Goal: Transaction & Acquisition: Purchase product/service

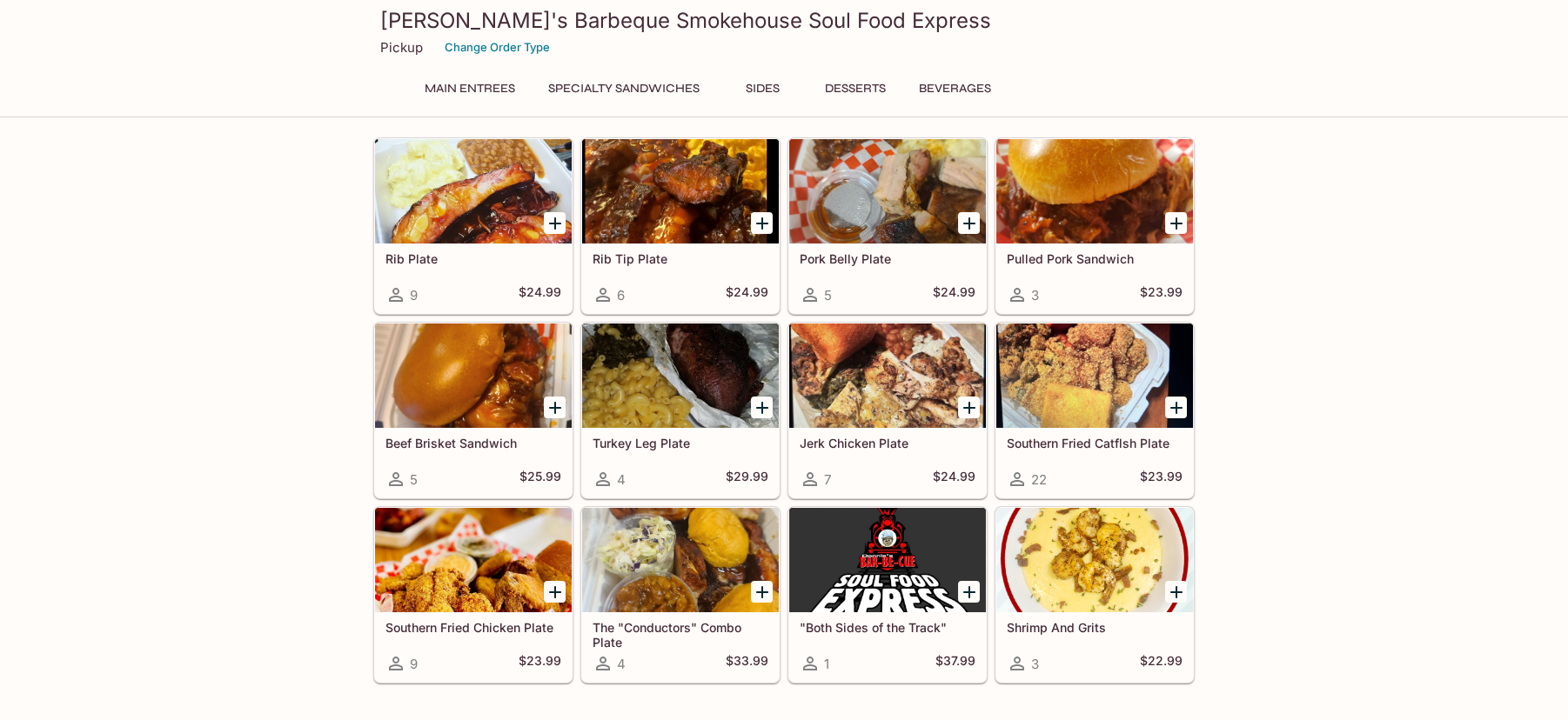
scroll to position [116, 0]
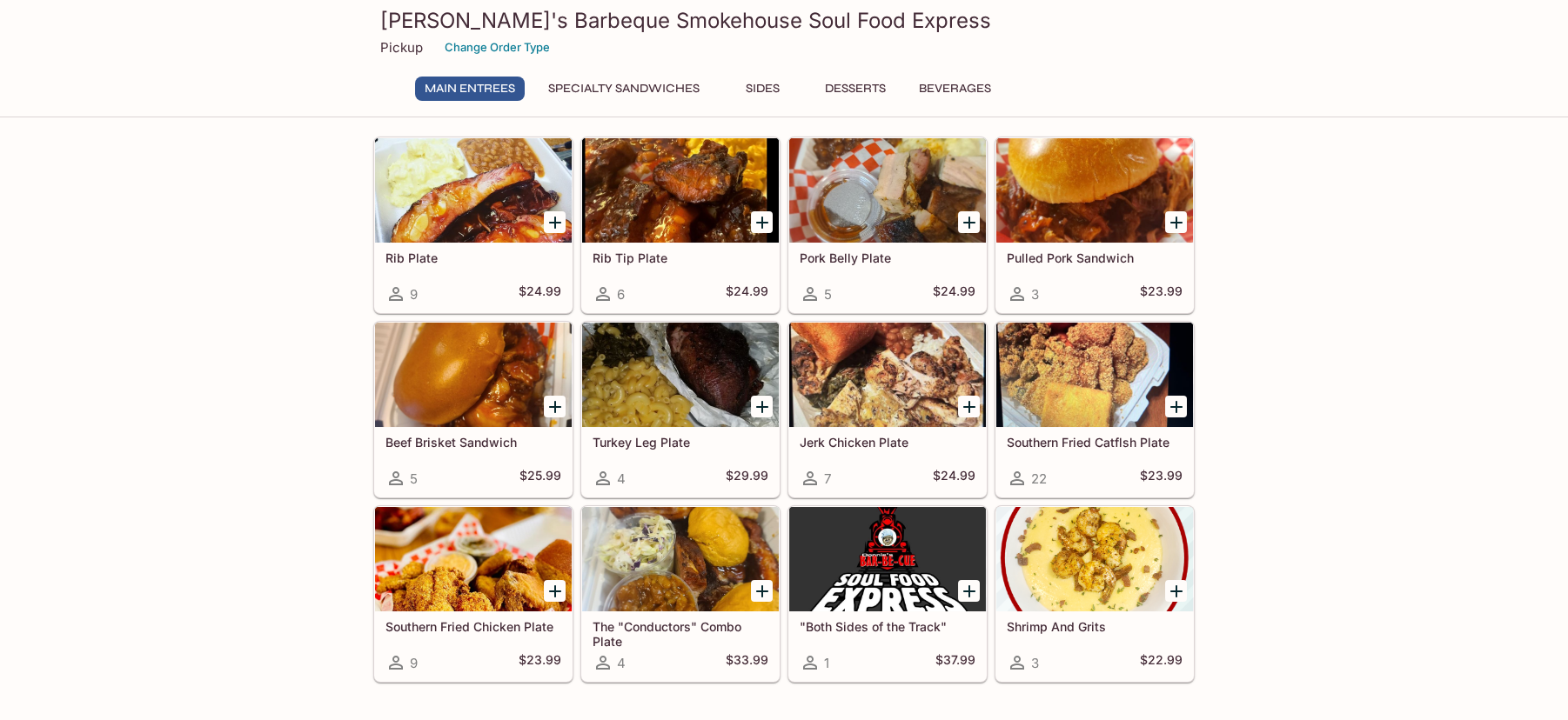
click at [1139, 378] on div at bounding box center [1095, 374] width 197 height 104
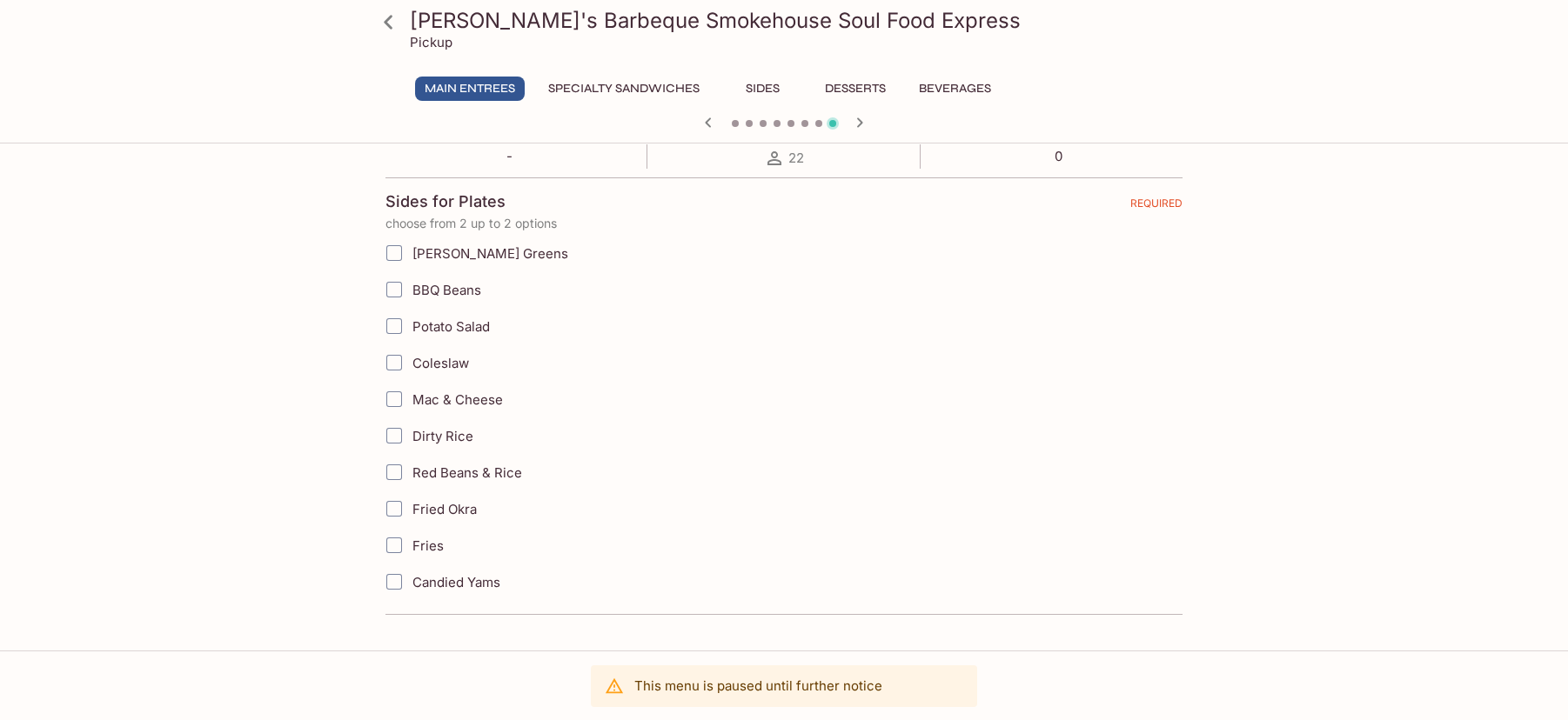
scroll to position [348, 0]
click at [441, 379] on label "Mac & Cheese" at bounding box center [695, 396] width 640 height 37
click at [412, 379] on input "Mac & Cheese" at bounding box center [394, 396] width 35 height 35
checkbox input "true"
click at [439, 424] on span "Dirty Rice" at bounding box center [442, 432] width 61 height 17
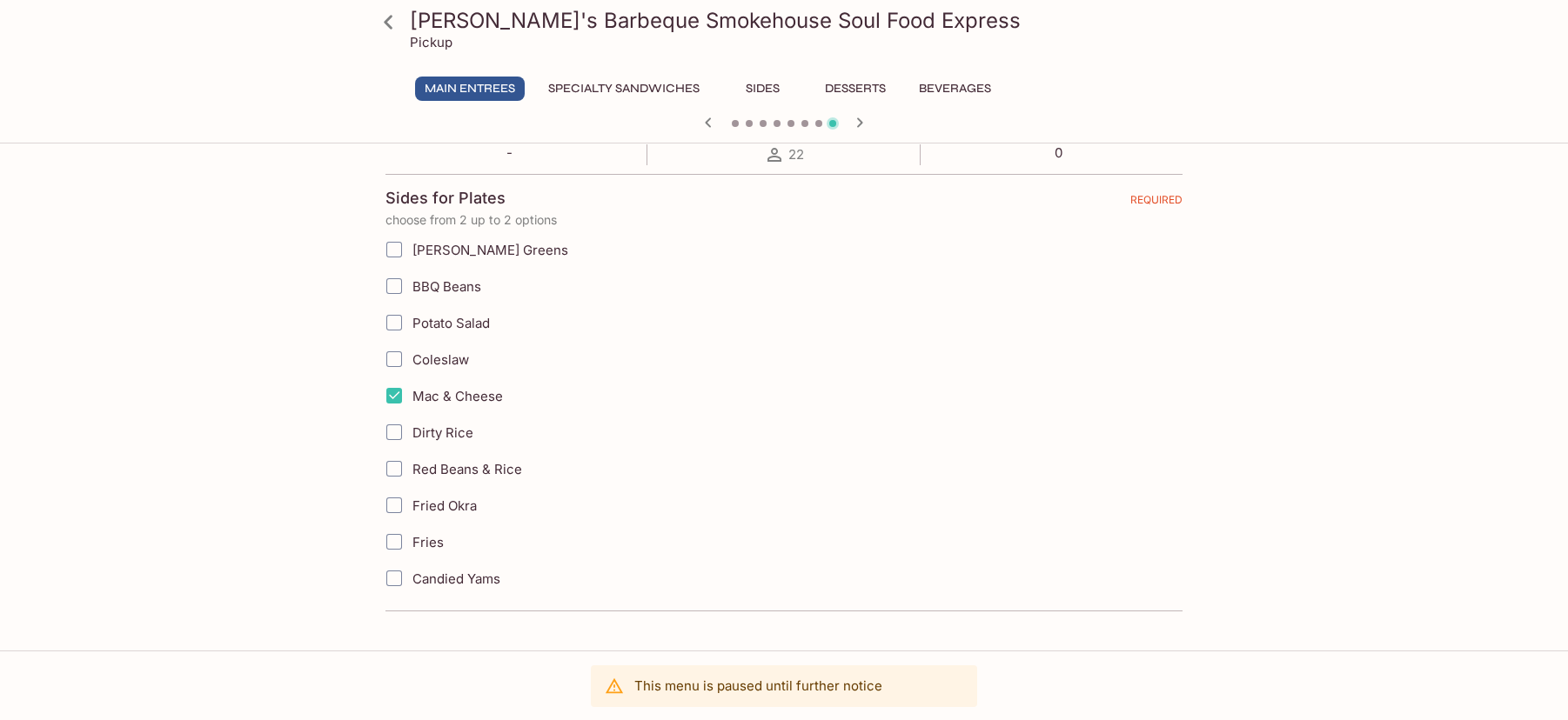
click at [412, 424] on input "Dirty Rice" at bounding box center [394, 432] width 35 height 35
click at [439, 424] on span "Dirty Rice" at bounding box center [442, 432] width 61 height 17
click at [412, 424] on input "Dirty Rice" at bounding box center [394, 432] width 35 height 35
checkbox input "false"
click at [445, 246] on span "[PERSON_NAME] Greens" at bounding box center [490, 250] width 156 height 17
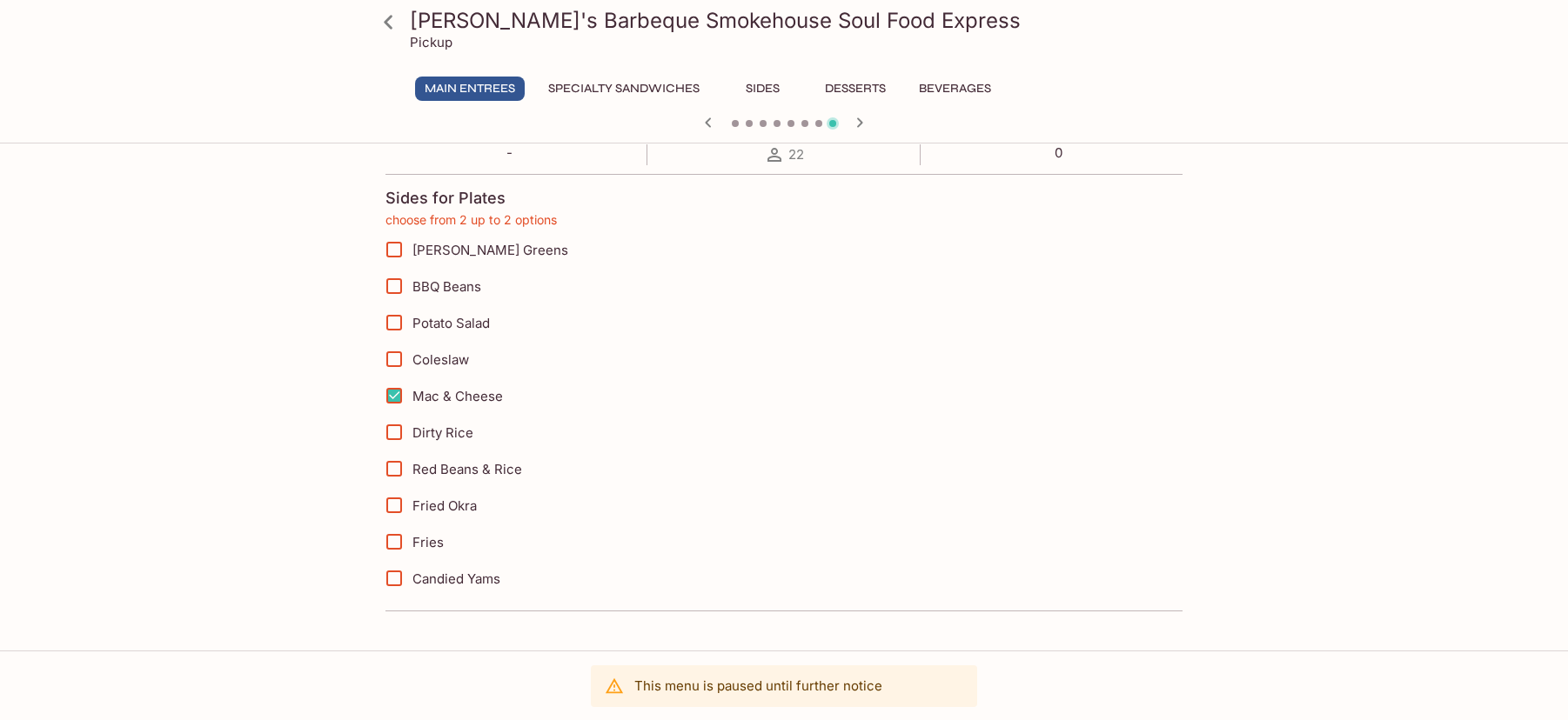
click at [412, 246] on input "[PERSON_NAME] Greens" at bounding box center [394, 250] width 35 height 35
checkbox input "true"
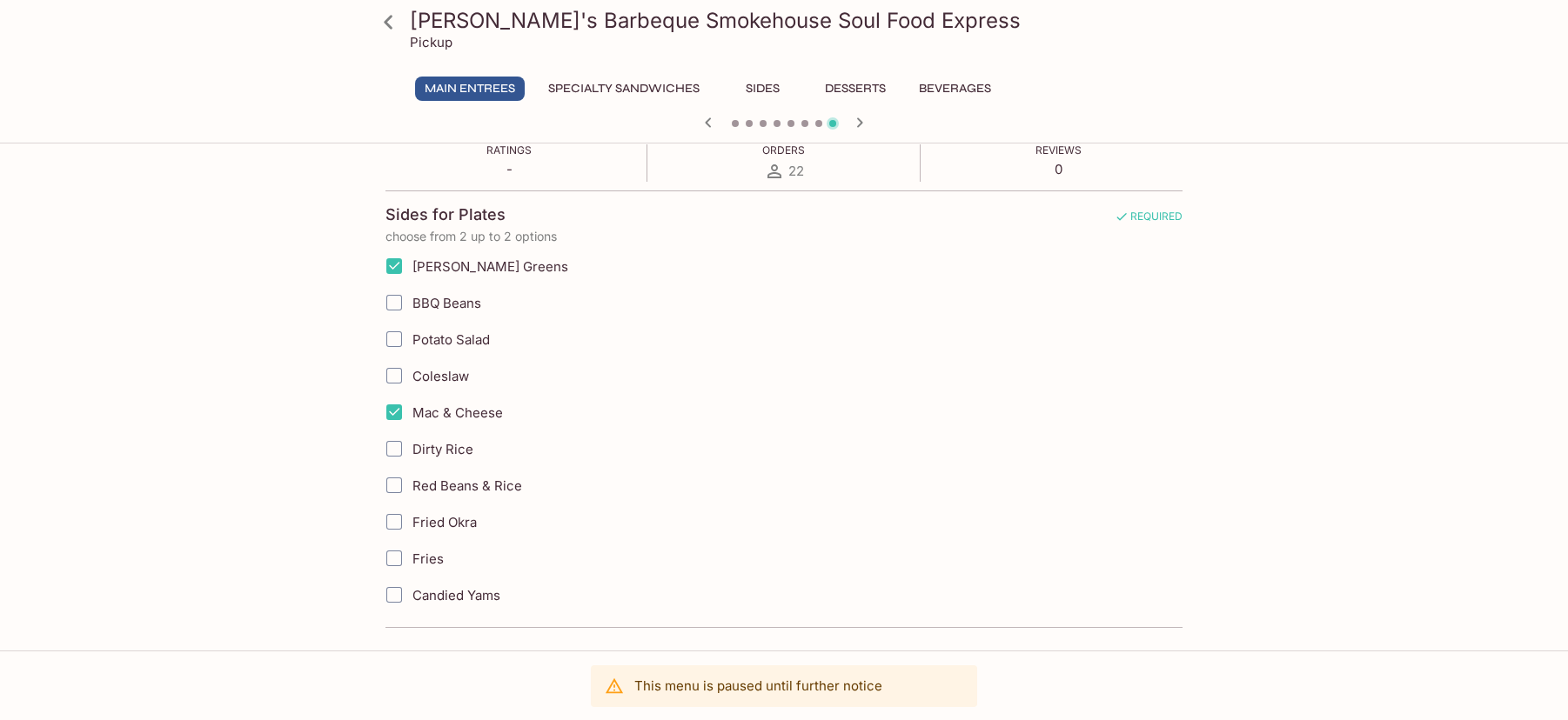
scroll to position [508, 0]
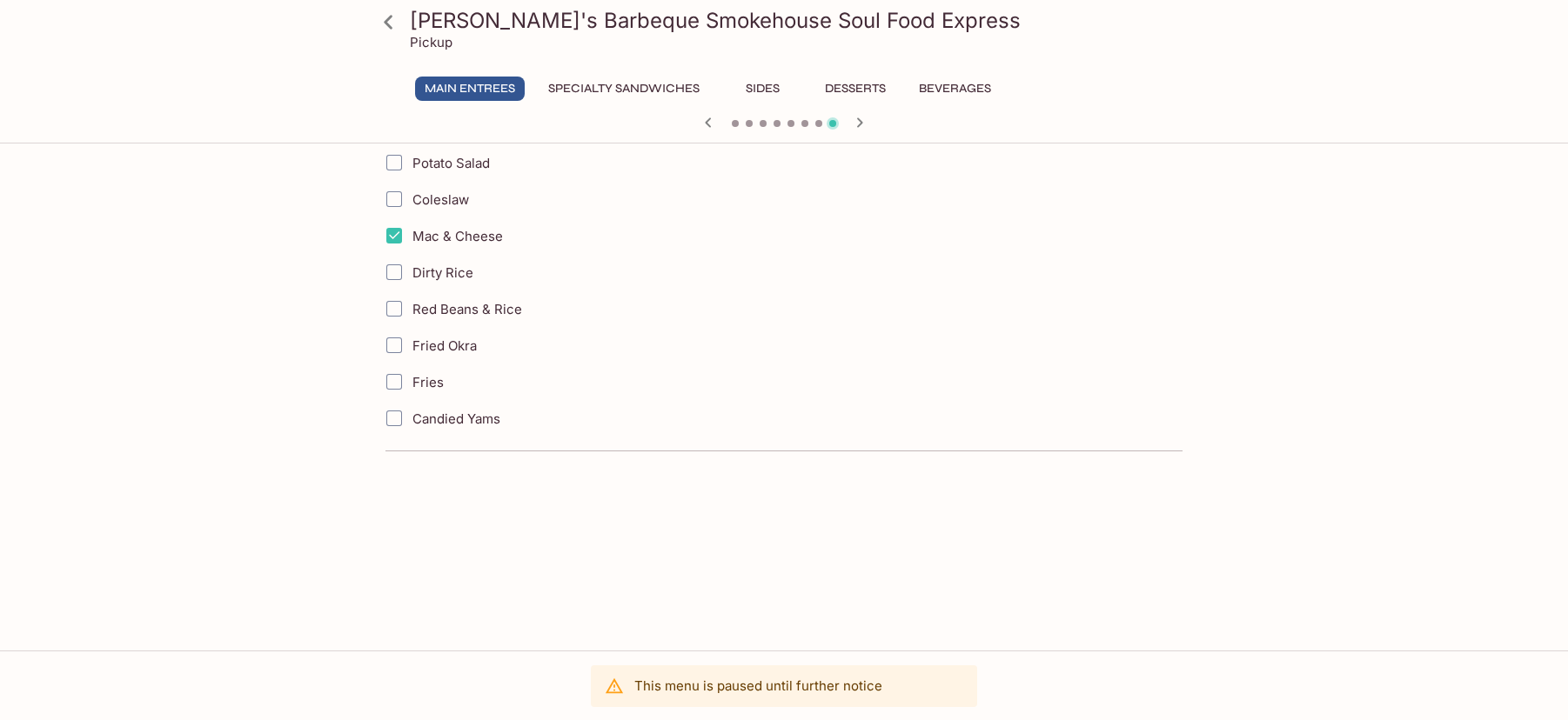
click at [819, 693] on div "This menu is paused until further notice" at bounding box center [758, 687] width 248 height 32
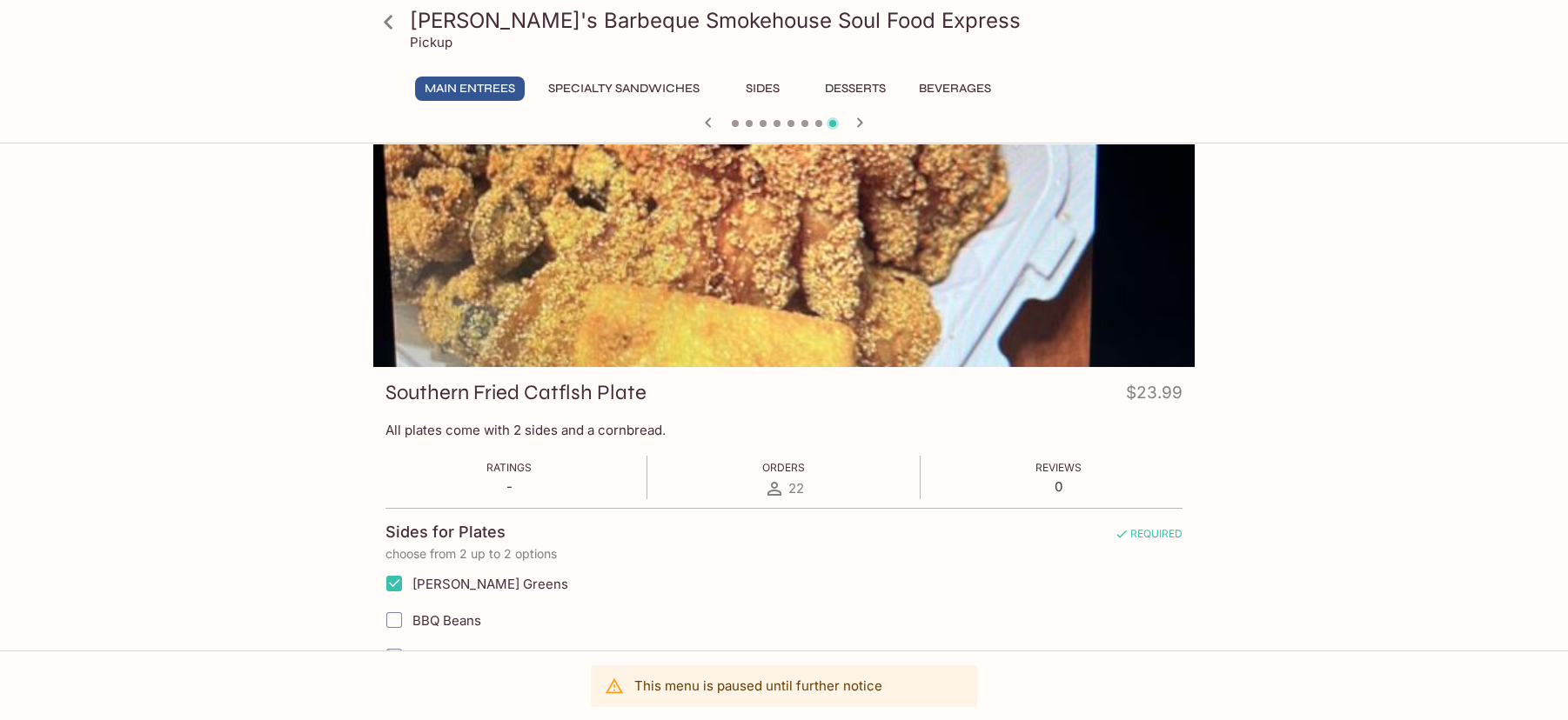
scroll to position [0, 0]
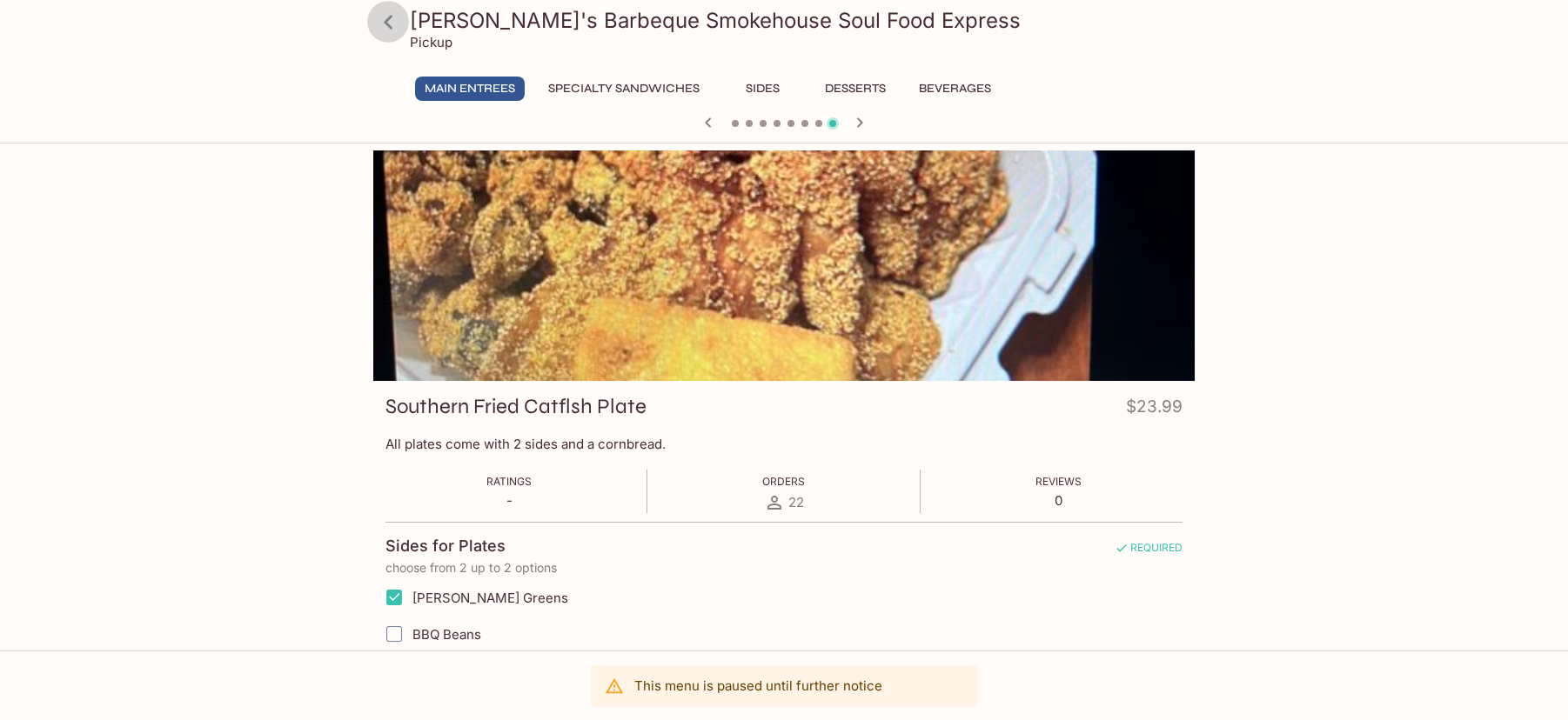
click at [376, 23] on icon at bounding box center [388, 22] width 31 height 31
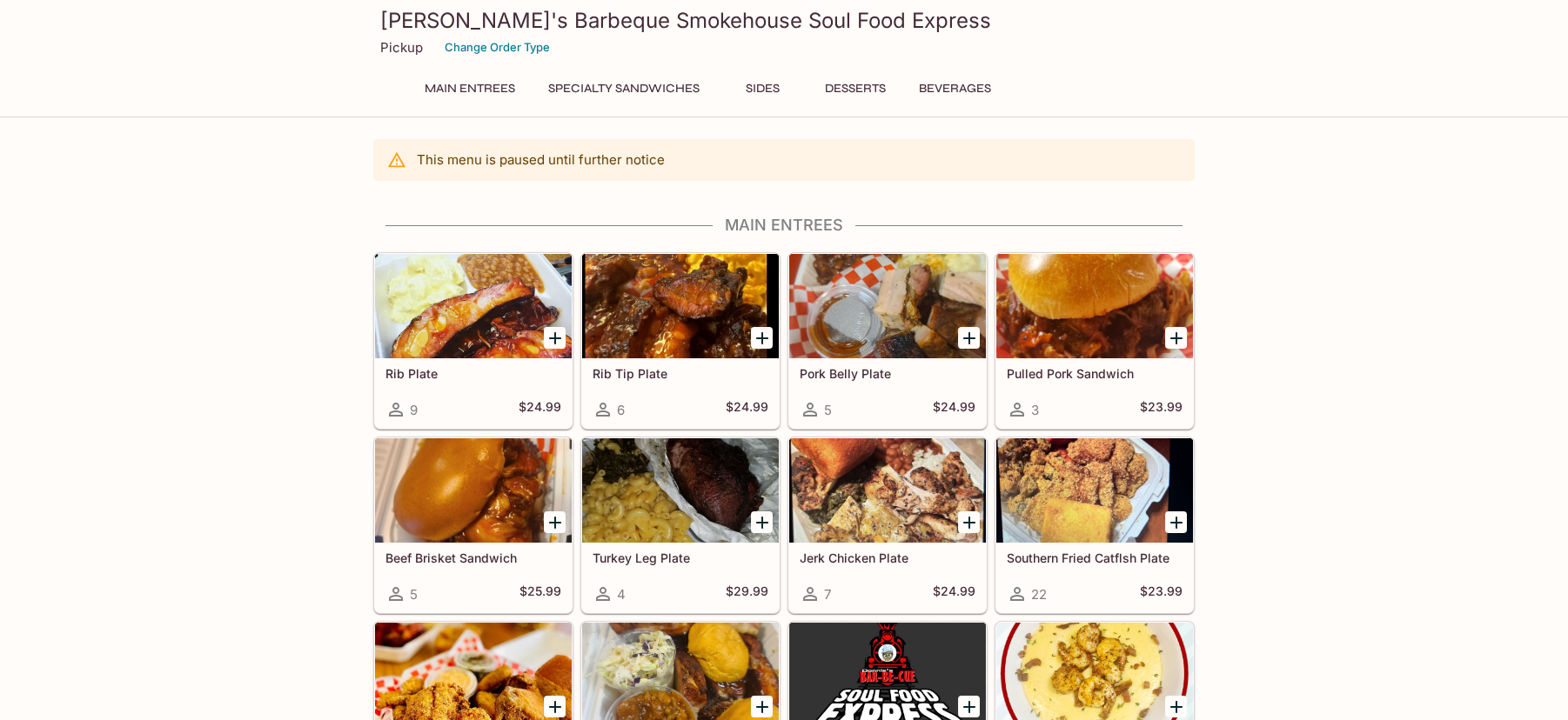
click at [376, 23] on div "[PERSON_NAME]'s Barbeque Smokehouse Soul Food Express Pickup Change Order Type" at bounding box center [784, 34] width 835 height 69
click at [297, 68] on div "[PERSON_NAME]'s Barbeque Smokehouse Soul Food Express Pickup Change Order Type …" at bounding box center [784, 59] width 1568 height 118
